Goal: Task Accomplishment & Management: Manage account settings

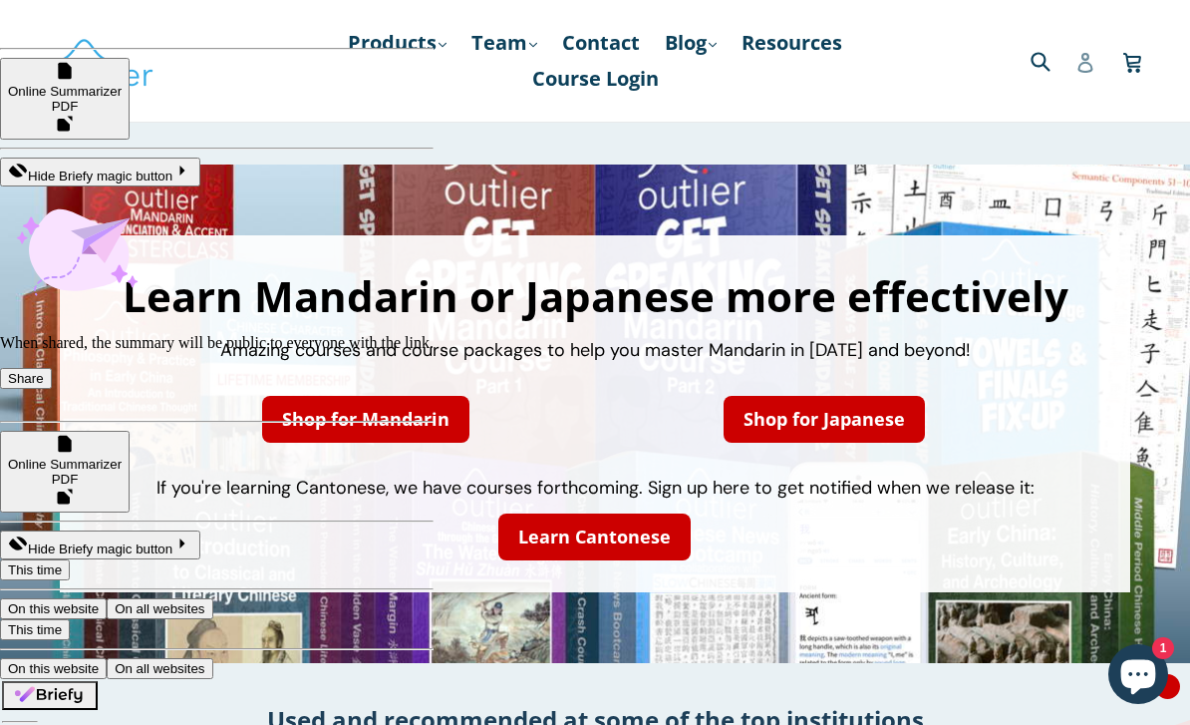
click at [1094, 69] on icon at bounding box center [1086, 63] width 20 height 20
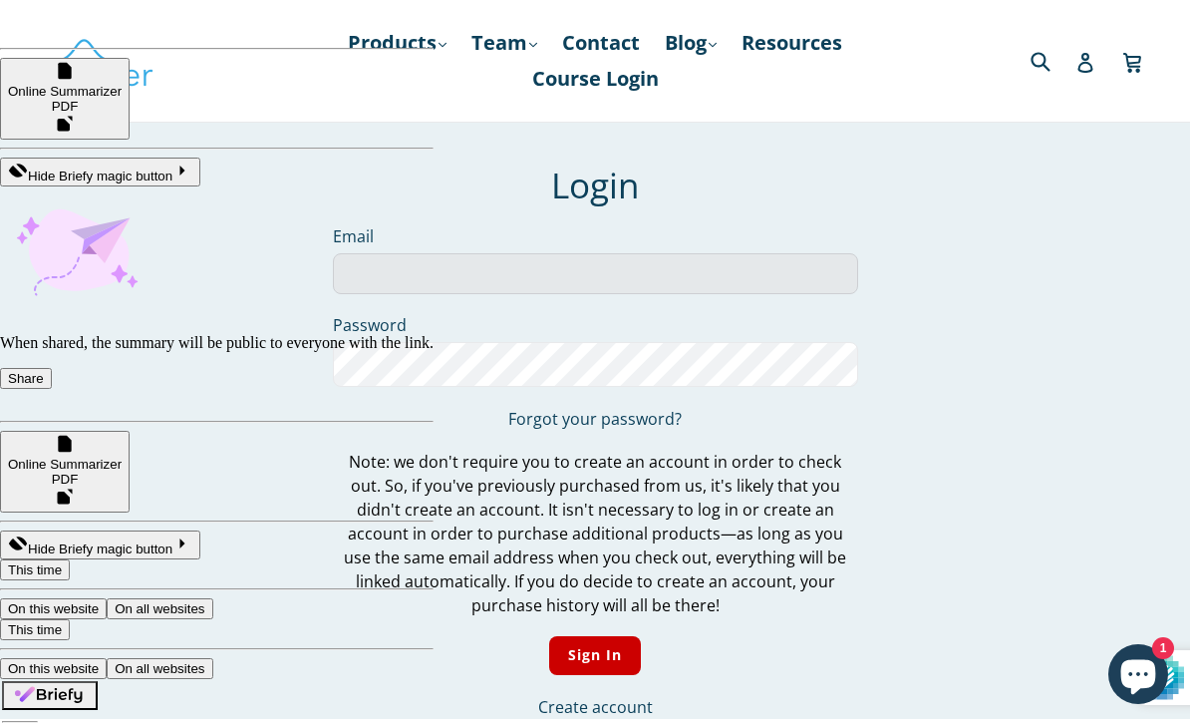
type input "[EMAIL_ADDRESS][DOMAIN_NAME]"
click at [594, 659] on input "Sign In" at bounding box center [595, 655] width 93 height 39
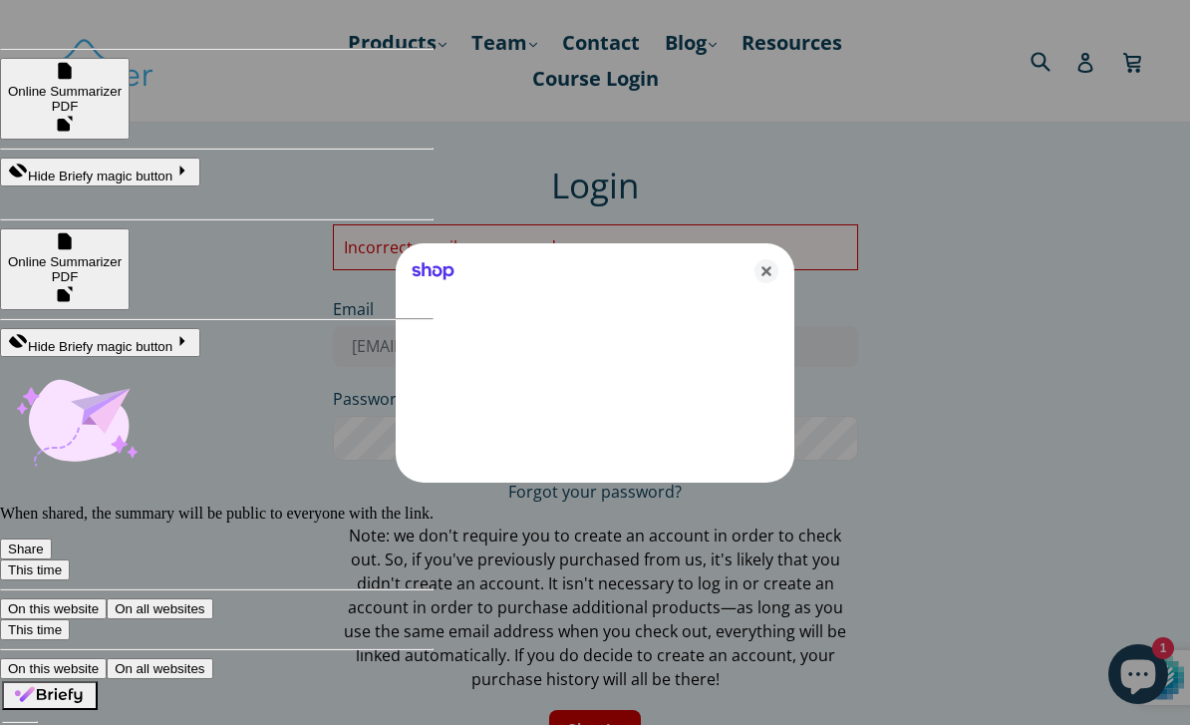
type input "drnorton@msn.com"
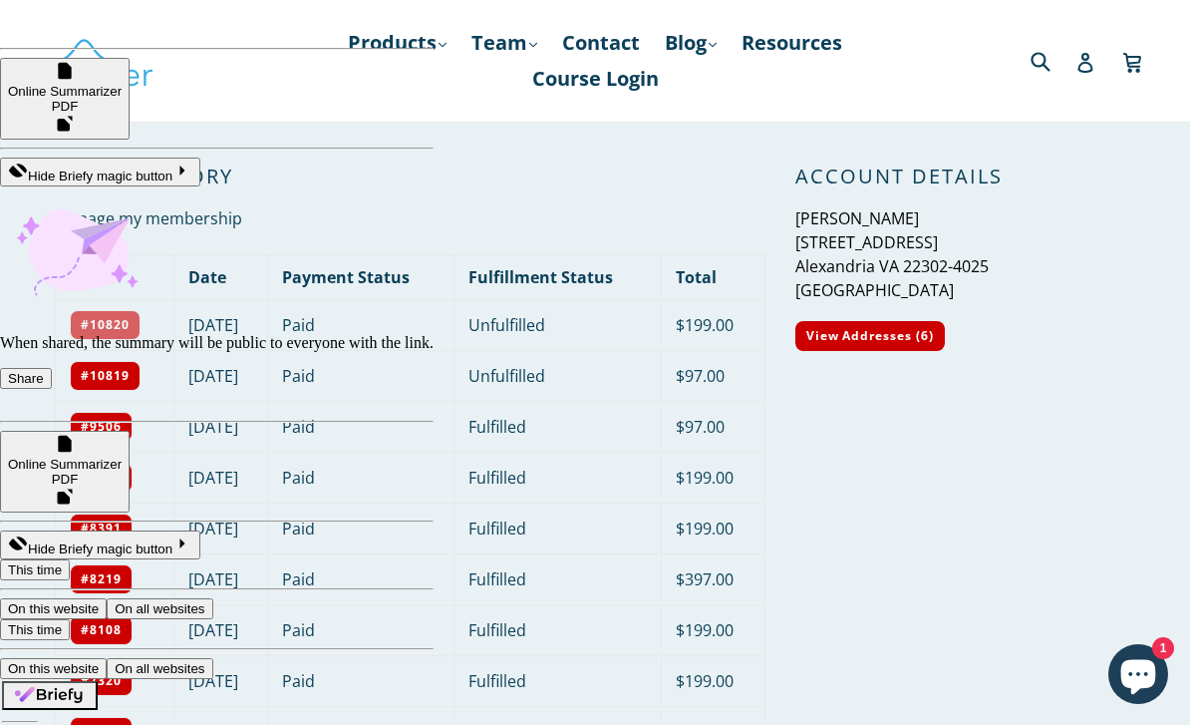
click at [112, 327] on link "#10820" at bounding box center [105, 325] width 71 height 30
click at [102, 389] on link "#10819" at bounding box center [105, 376] width 71 height 30
click at [615, 82] on link "Course Login" at bounding box center [595, 79] width 147 height 36
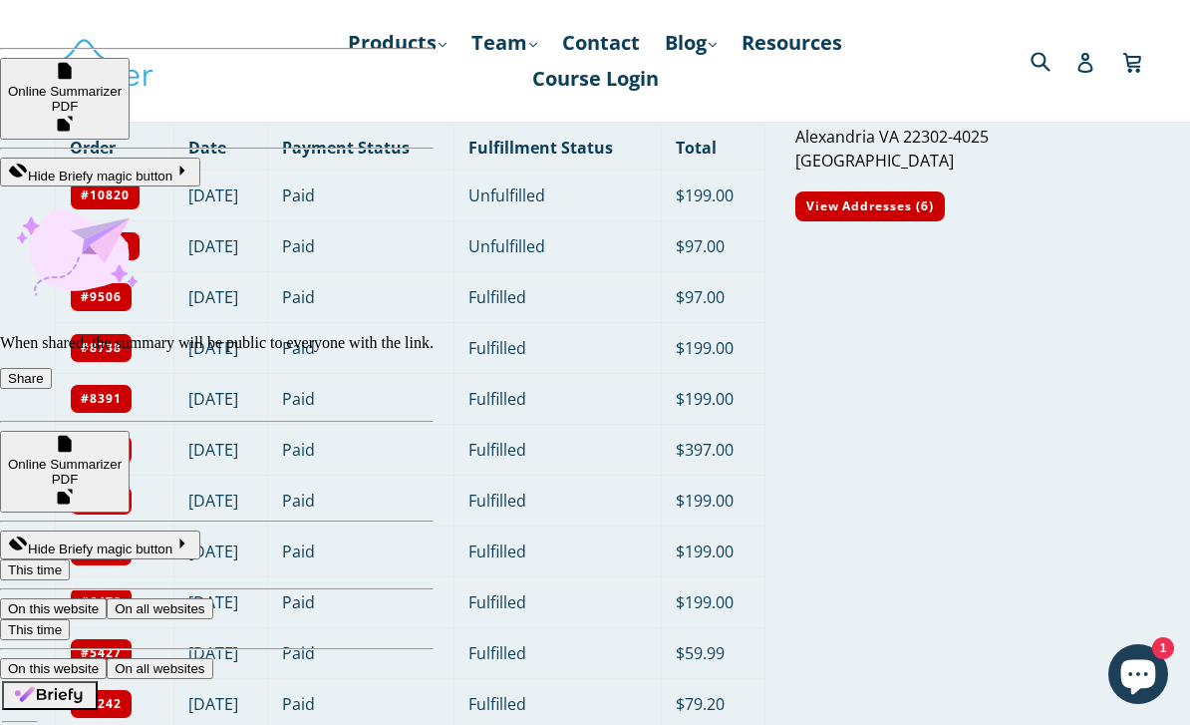
scroll to position [63, 0]
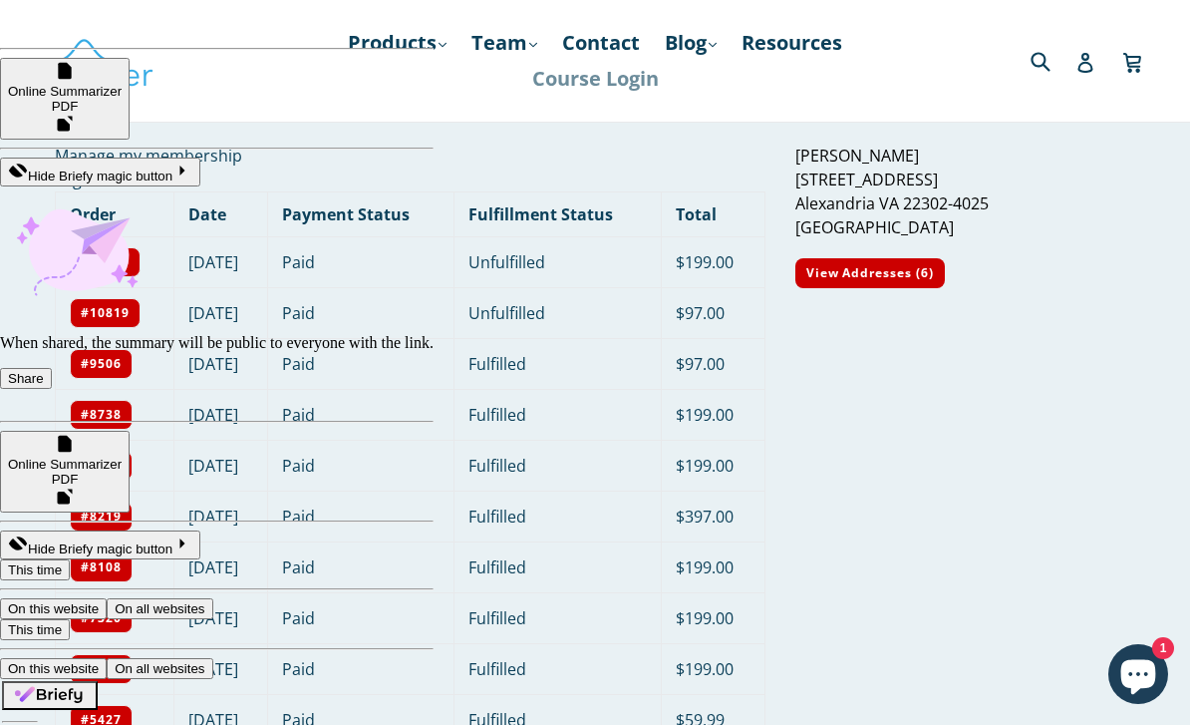
click at [584, 80] on link "Course Login" at bounding box center [595, 79] width 147 height 36
